Goal: Find specific page/section: Locate a particular part of the current website

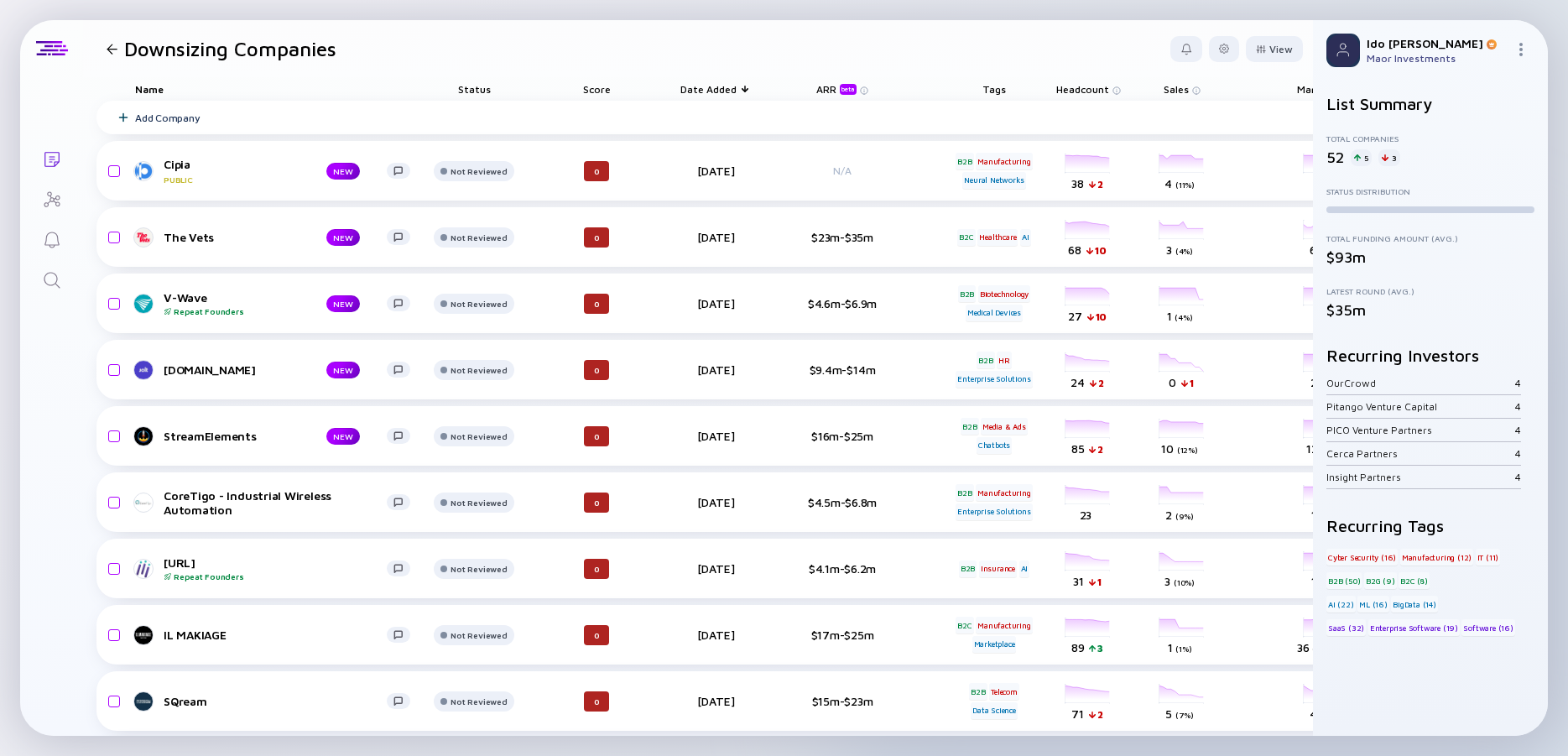
click at [54, 151] on icon "Lists" at bounding box center [52, 159] width 20 height 20
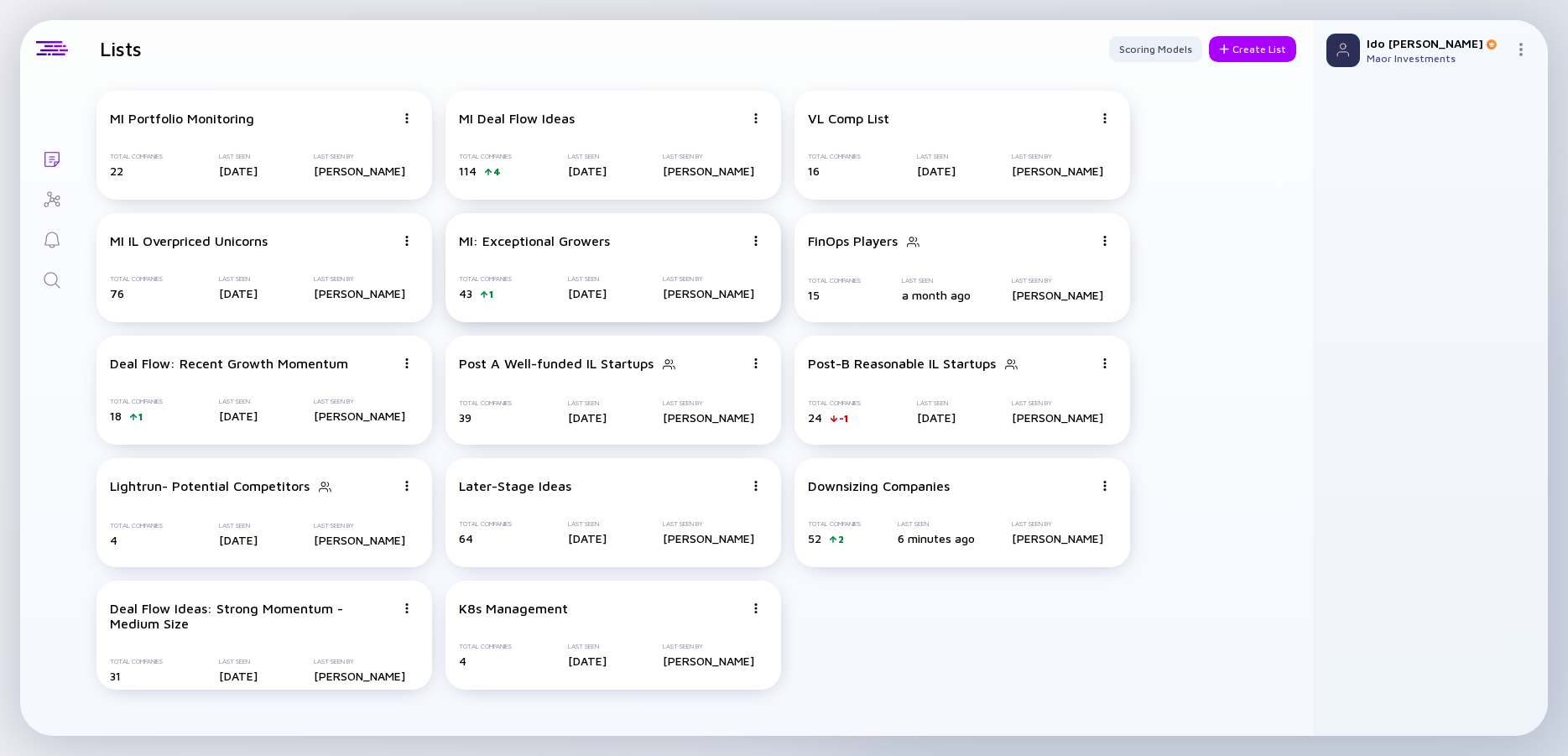
click at [647, 249] on div "MI: Exceptional Growers Total Companies 43 1 Last Seen [DATE] Last Seen By [PER…" at bounding box center [613, 267] width 336 height 109
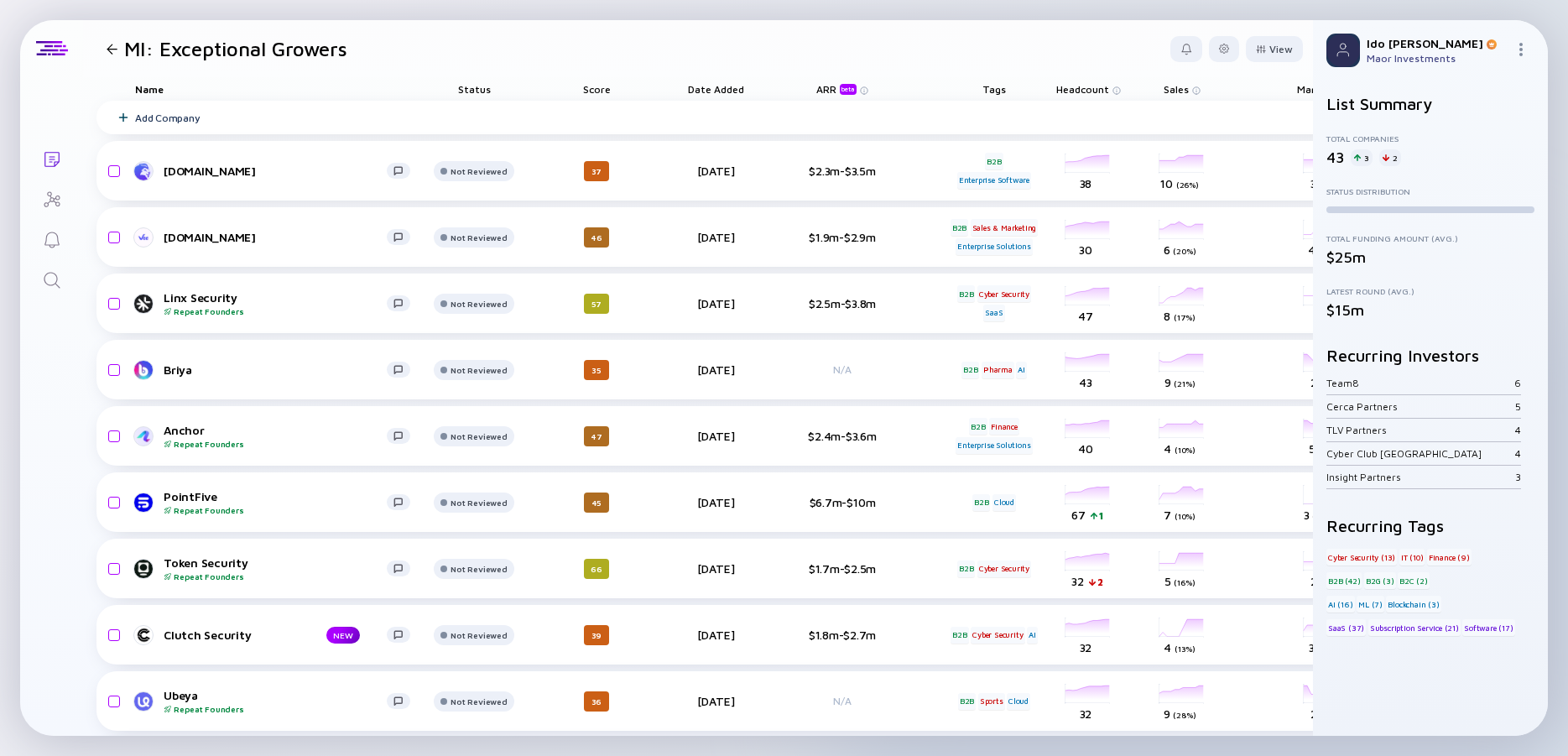
click at [50, 286] on icon "Search" at bounding box center [52, 280] width 20 height 20
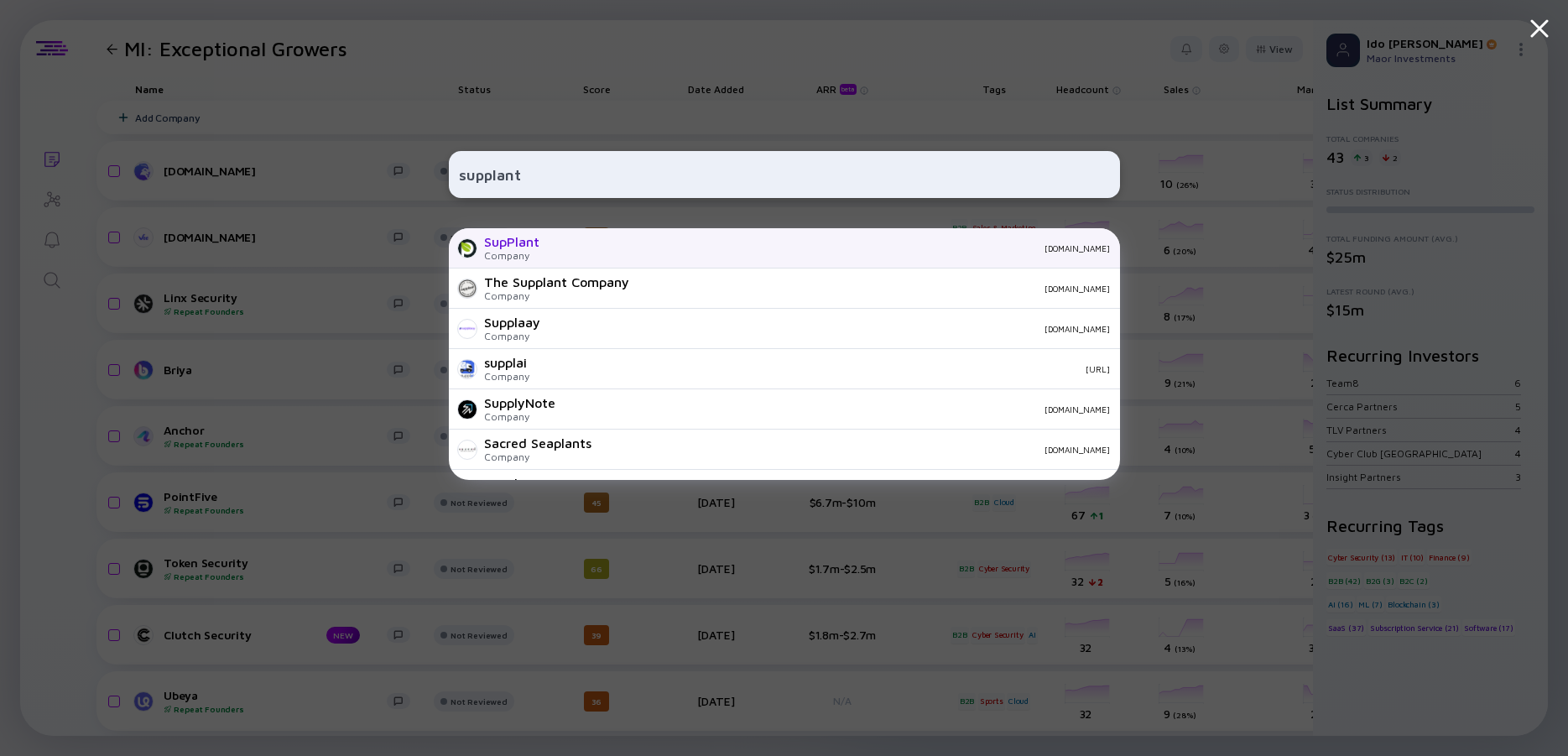
type input "supplant"
click at [509, 242] on div "SupPlant" at bounding box center [511, 242] width 56 height 15
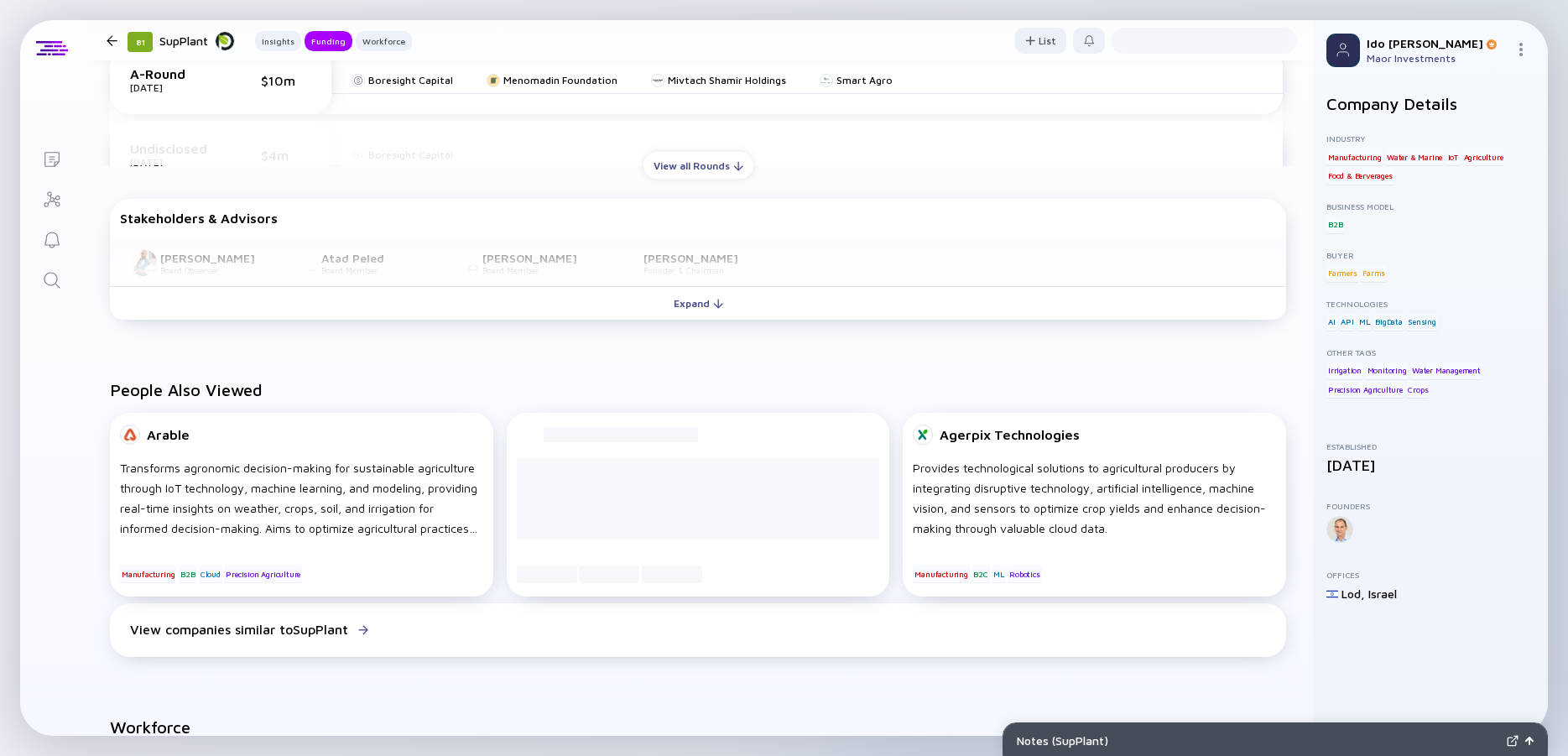
scroll to position [907, 0]
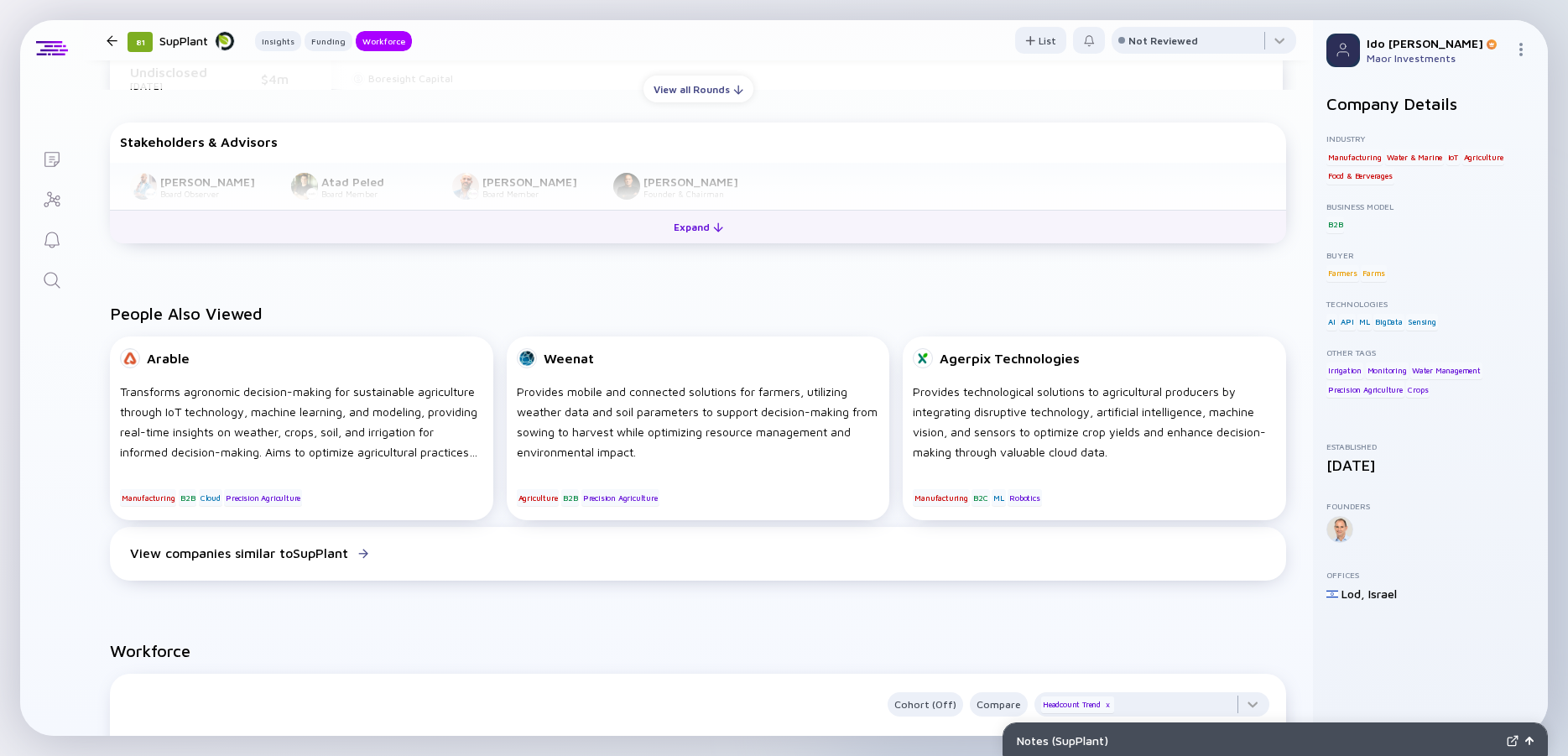
click at [709, 222] on div "Expand" at bounding box center [698, 227] width 70 height 26
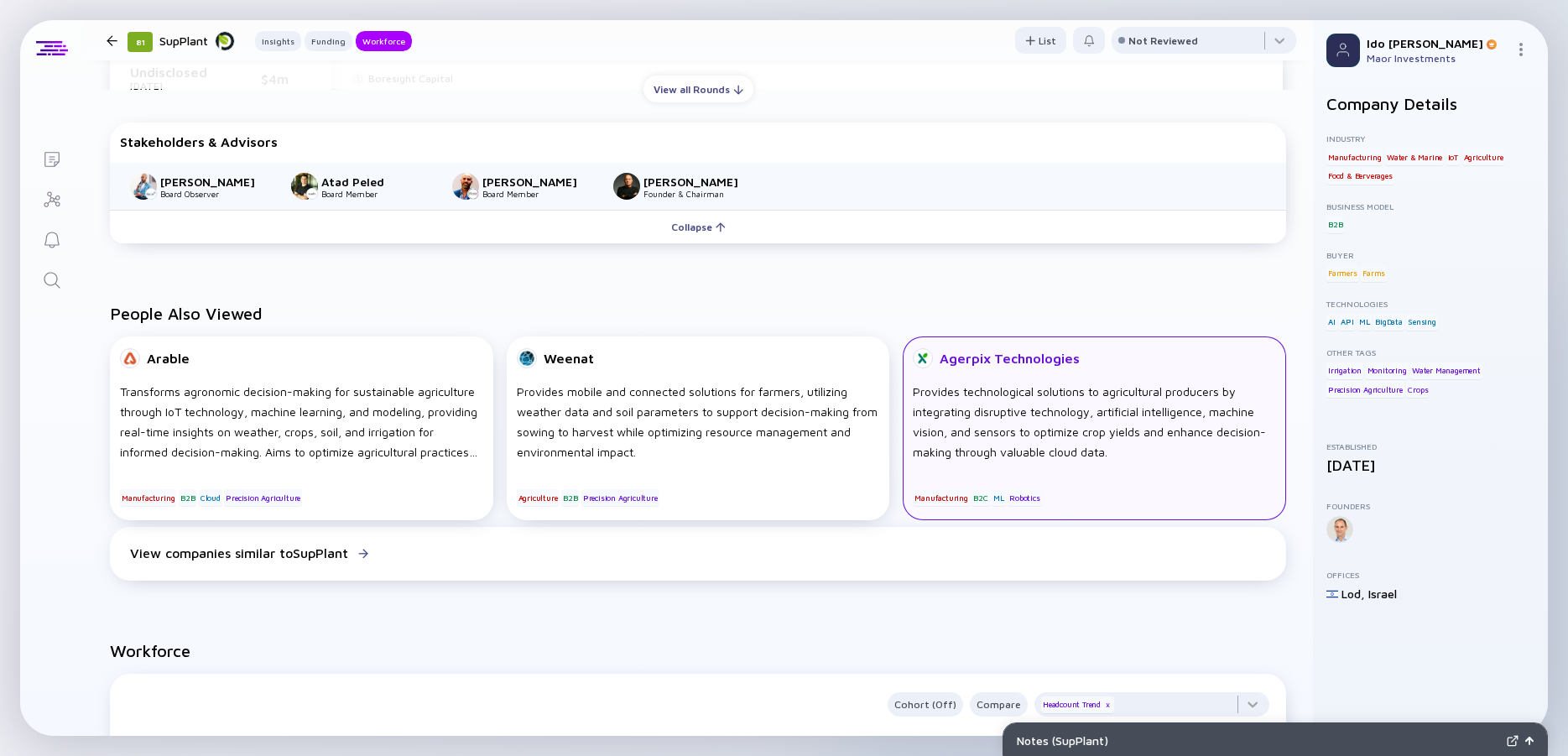
scroll to position [1511, 0]
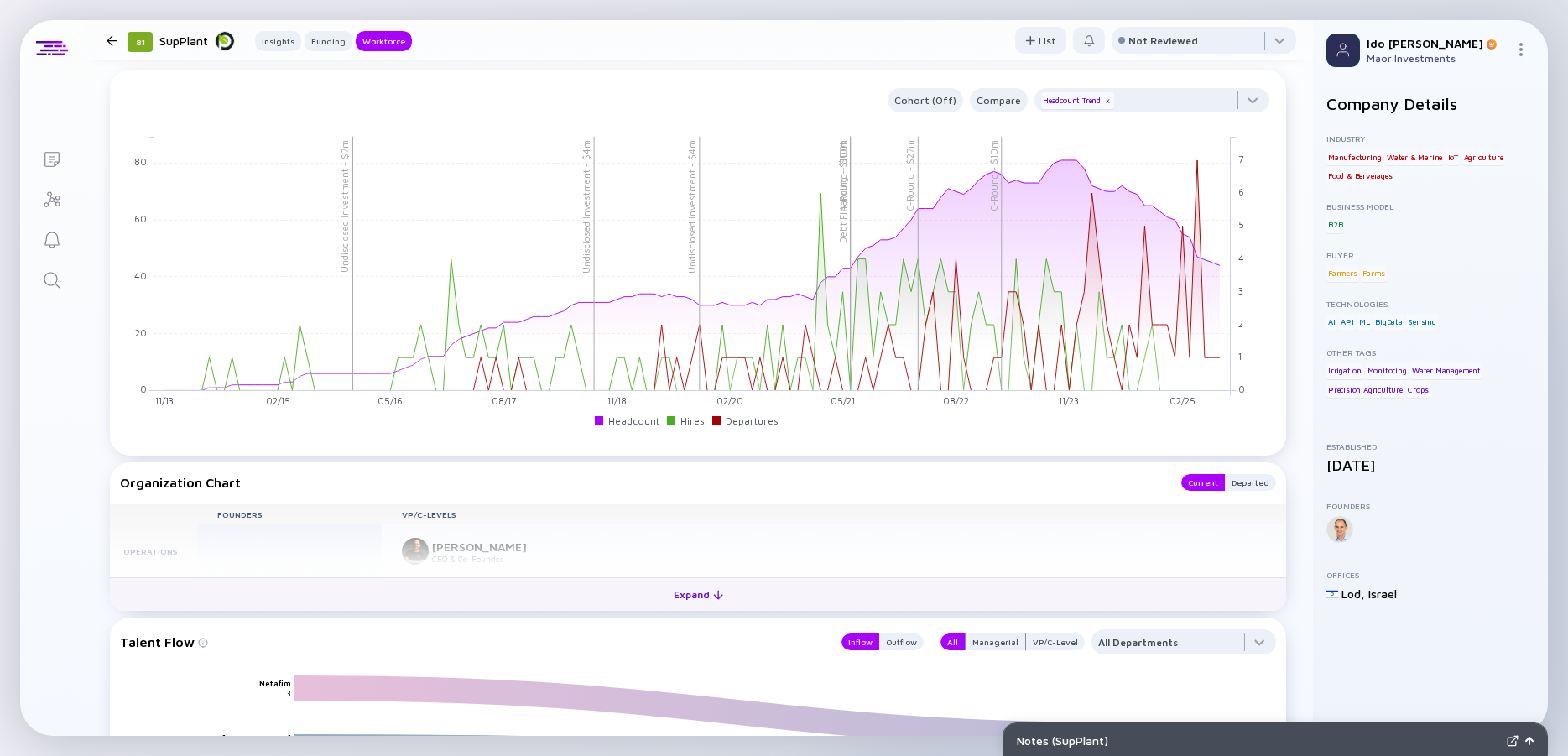
click at [686, 593] on div "Expand" at bounding box center [698, 595] width 70 height 26
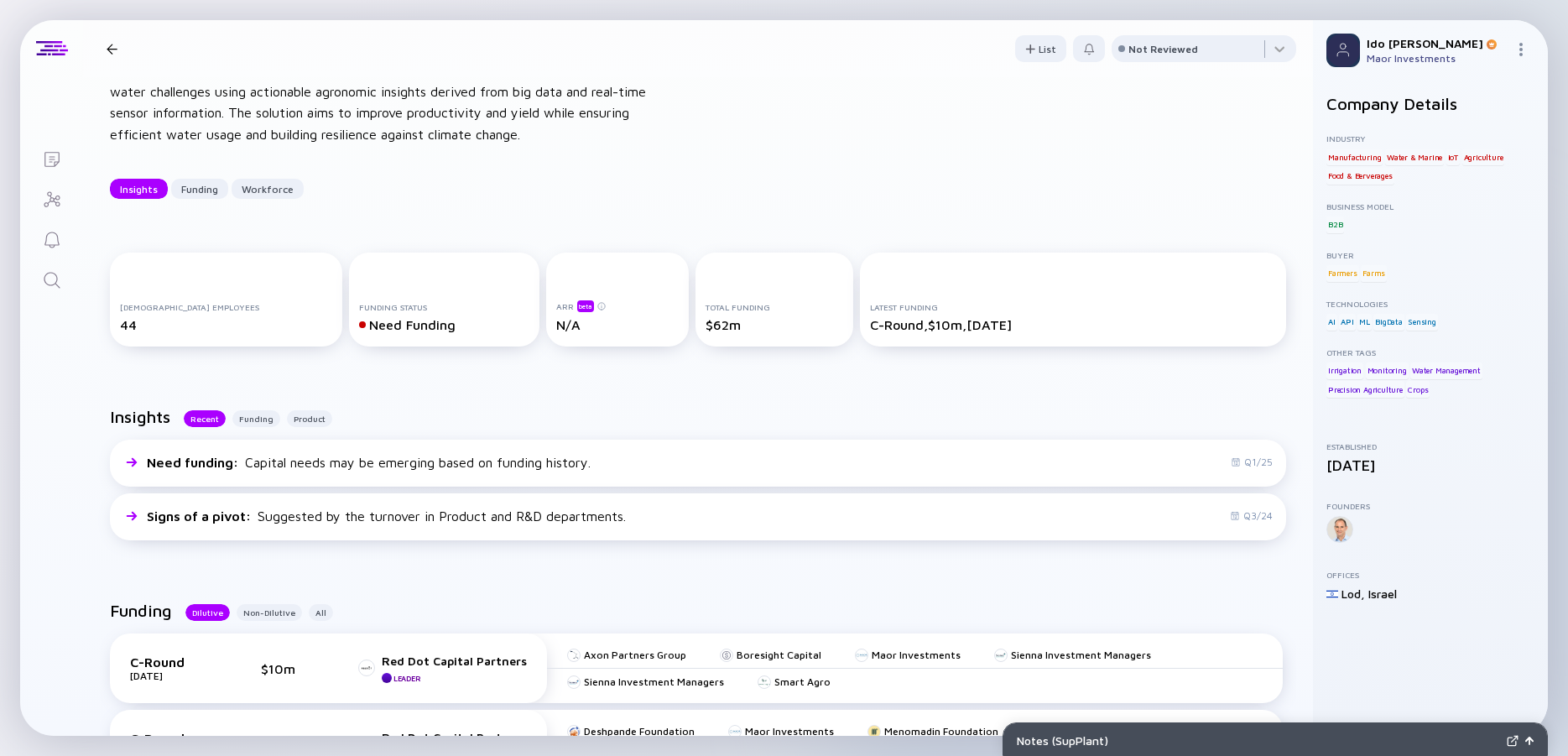
scroll to position [0, 0]
